Goal: Navigation & Orientation: Find specific page/section

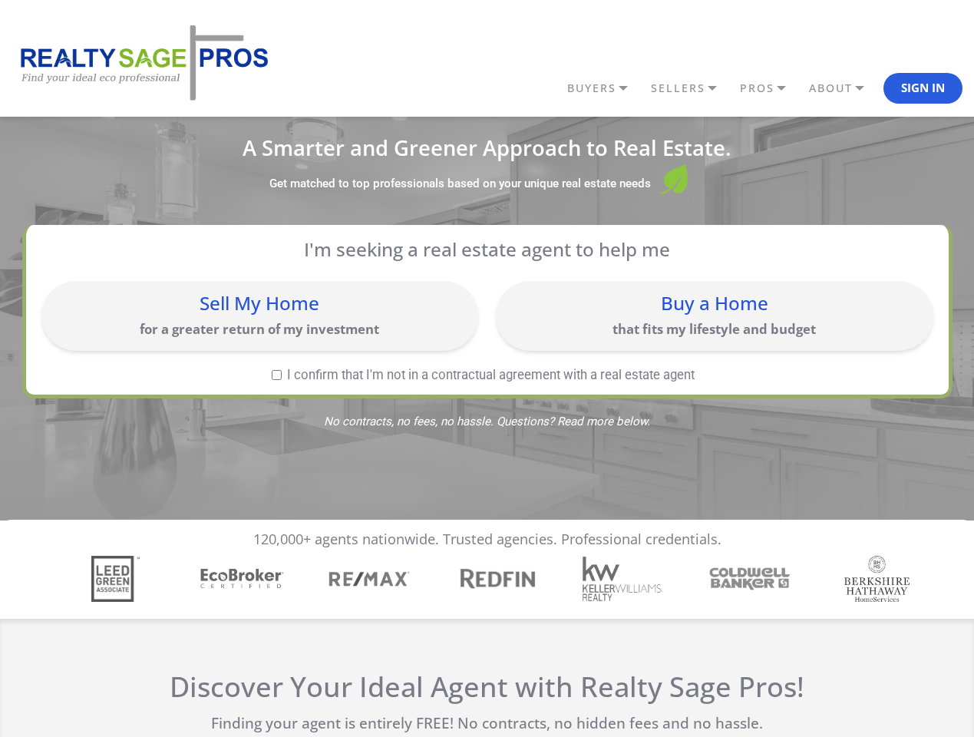
click at [605, 88] on link "BUYERS" at bounding box center [605, 88] width 84 height 26
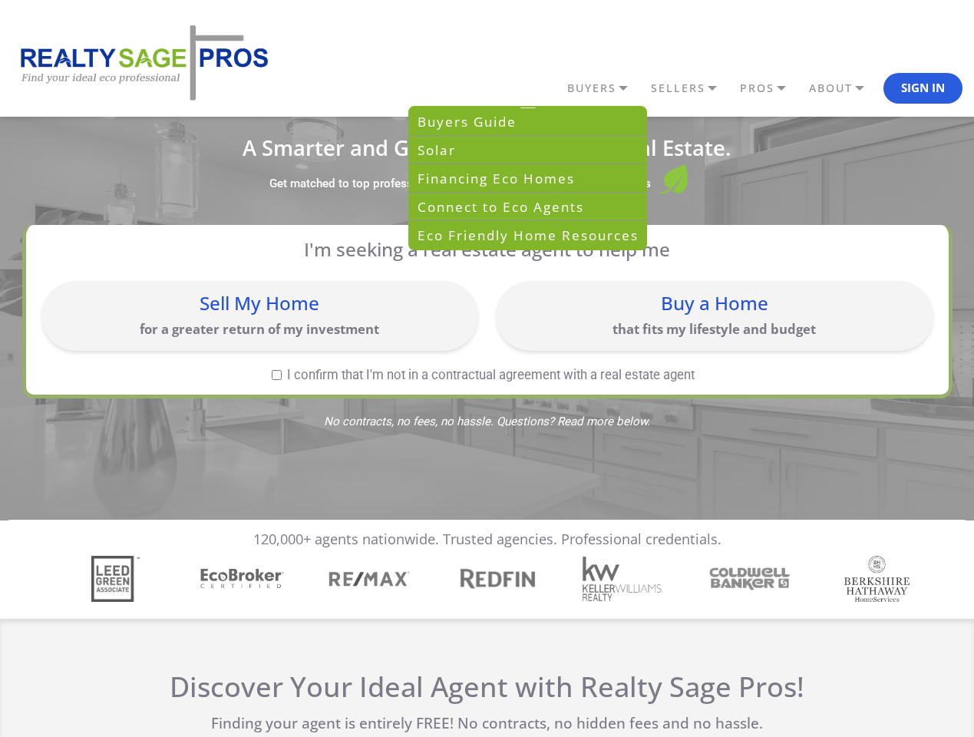
click at [647, 88] on link "SELLERS" at bounding box center [605, 88] width 84 height 26
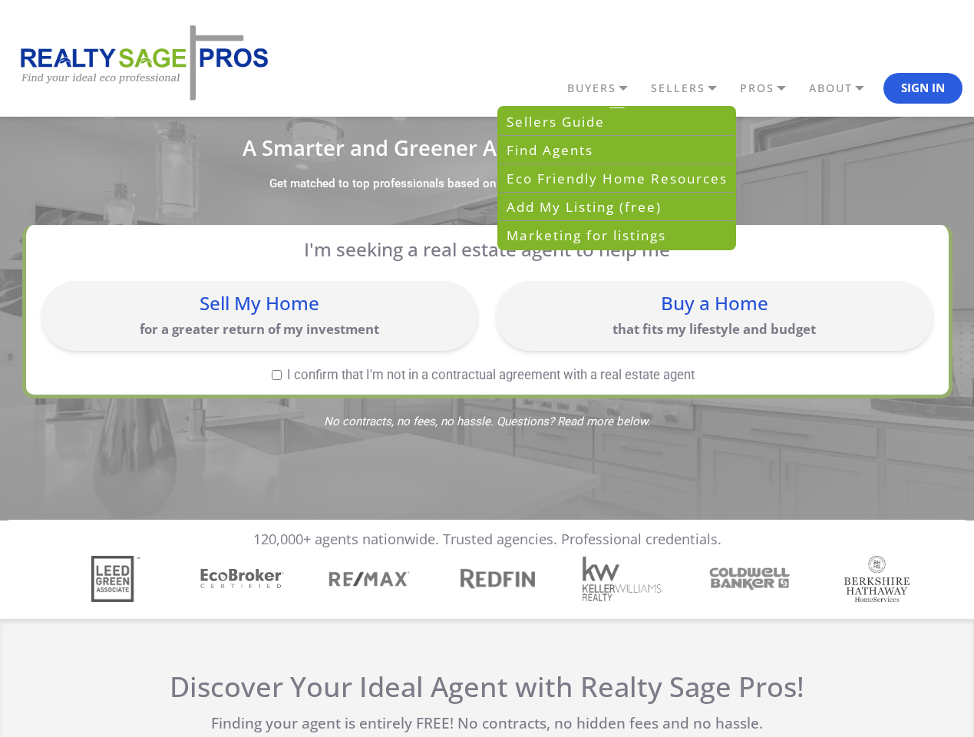
click at [647, 88] on link "PROS" at bounding box center [605, 88] width 84 height 26
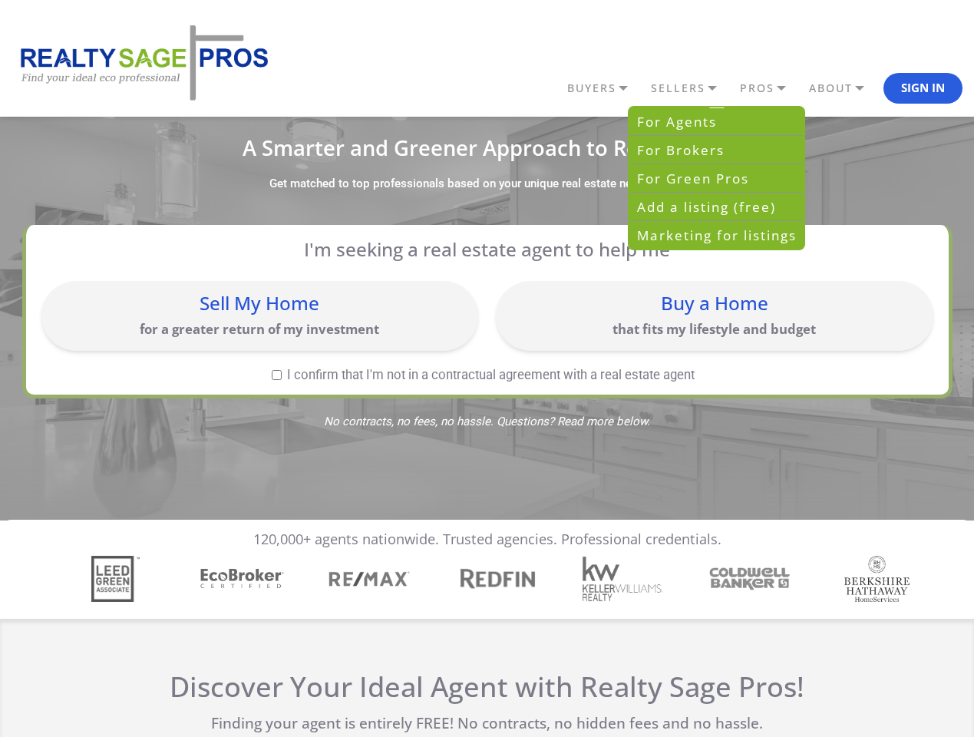
click at [647, 88] on link "ABOUT" at bounding box center [605, 88] width 84 height 26
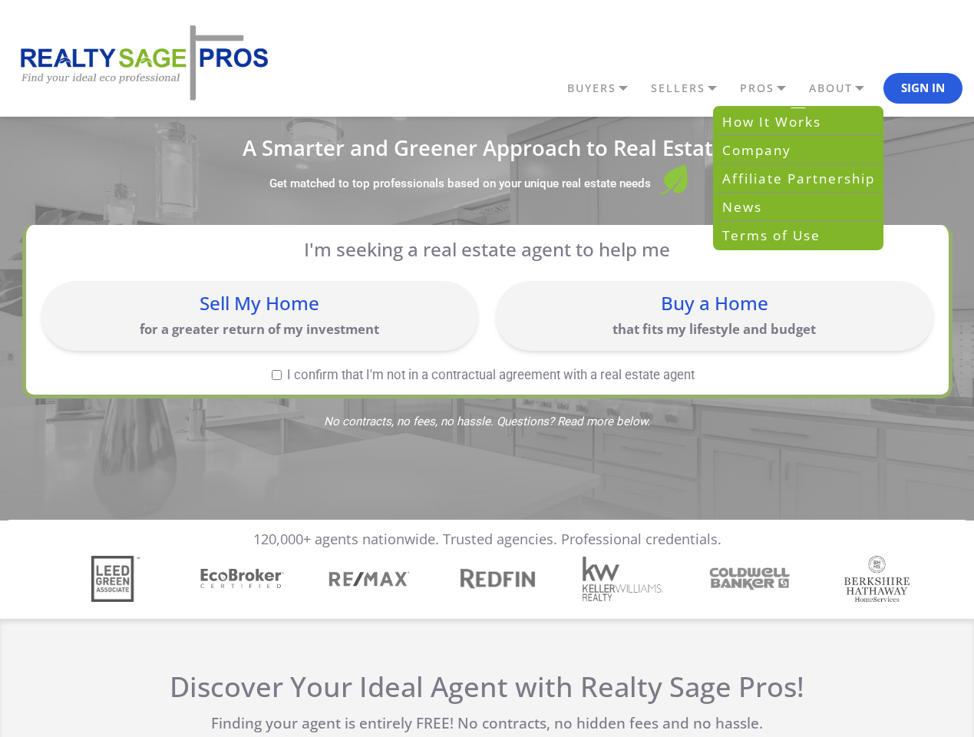
click at [923, 88] on button "Sign In" at bounding box center [923, 88] width 79 height 31
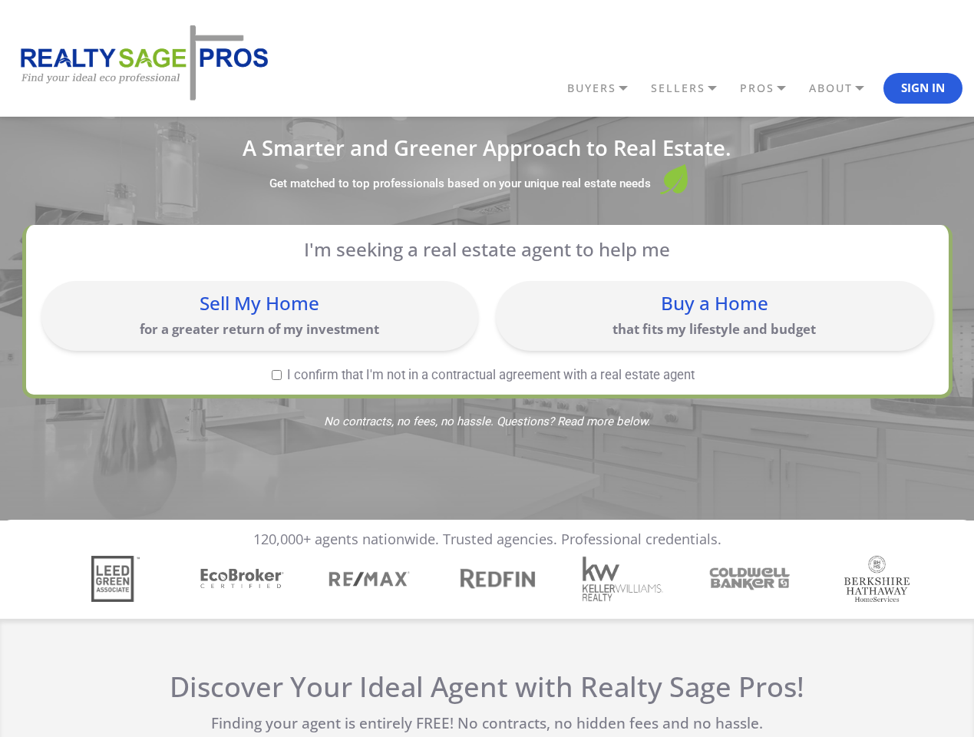
click at [259, 316] on div "Sell My Home for a greater return of my investment" at bounding box center [259, 316] width 421 height 55
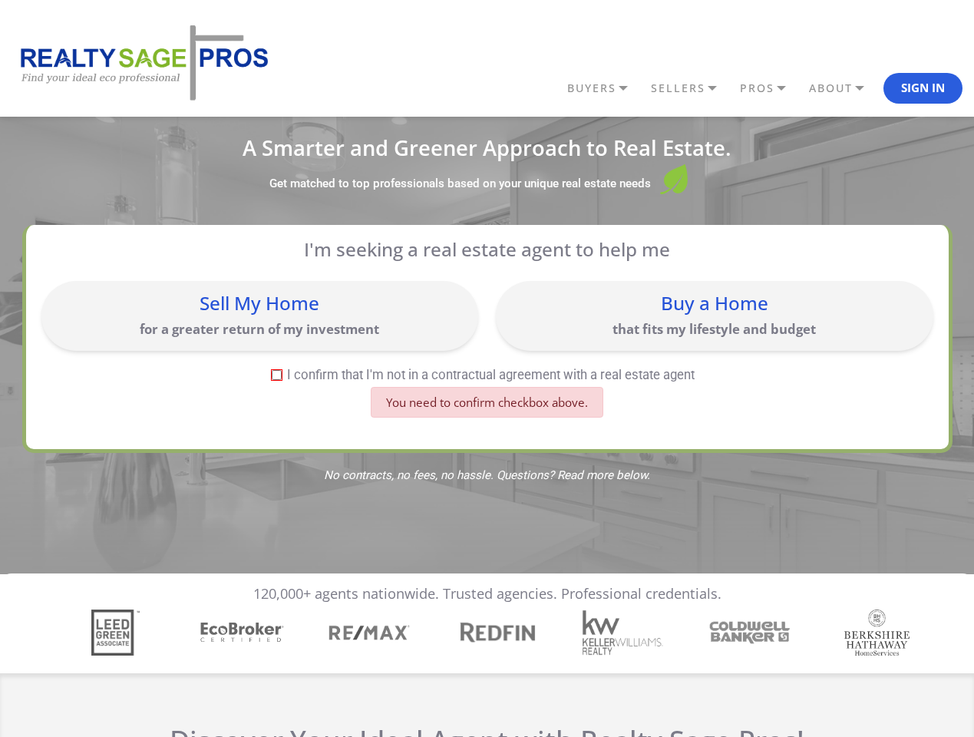
click at [714, 316] on div "Buy a Home that fits my lifestyle and budget" at bounding box center [714, 316] width 421 height 55
click at [276, 375] on label "I confirm that I'm not in a contractual agreement with a real estate agent" at bounding box center [483, 374] width 884 height 13
click at [276, 375] on input "I confirm that I'm not in a contractual agreement with a real estate agent" at bounding box center [277, 375] width 10 height 10
checkbox input "true"
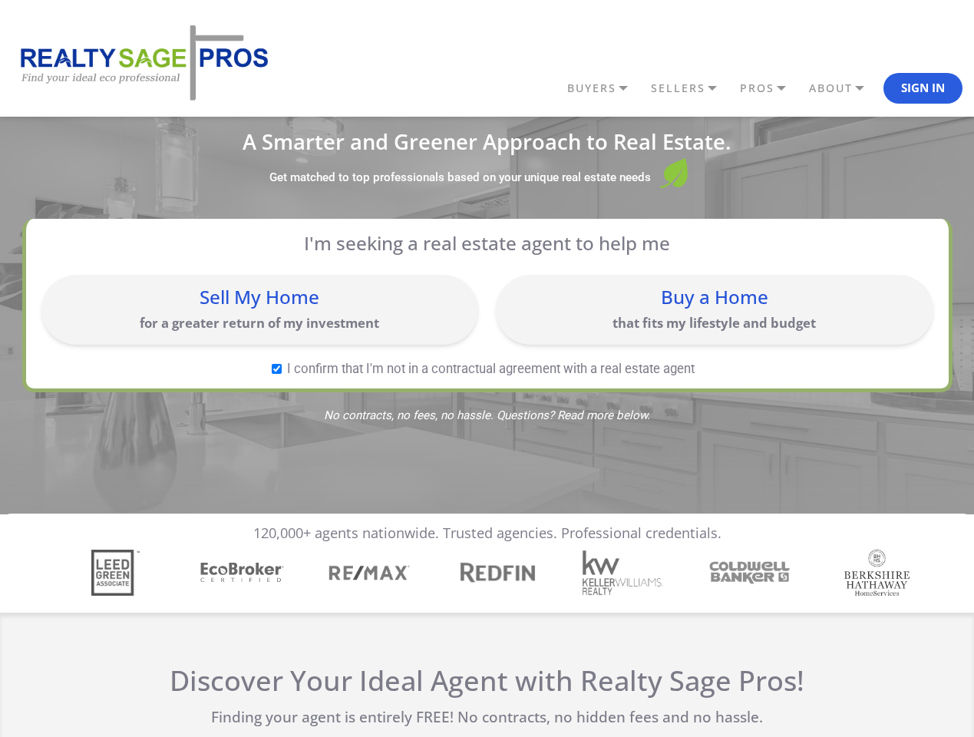
click at [487, 579] on img "4 / 7" at bounding box center [496, 572] width 88 height 28
